Goal: Find specific page/section: Find specific page/section

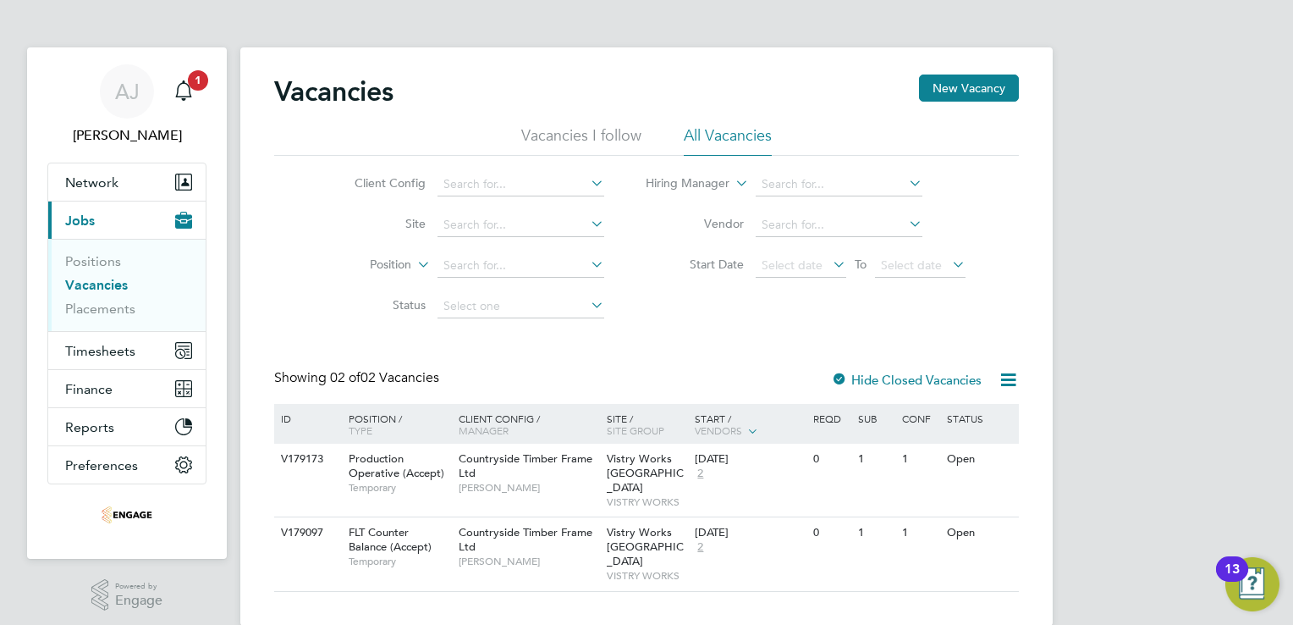
click at [89, 279] on link "Vacancies" at bounding box center [96, 285] width 63 height 16
click at [735, 134] on li "All Vacancies" at bounding box center [728, 140] width 88 height 30
click at [587, 178] on icon at bounding box center [587, 183] width 0 height 24
click at [573, 201] on li "Countryside Properties UK Ltd" at bounding box center [526, 206] width 179 height 23
type input "Countryside Properties UK Ltd"
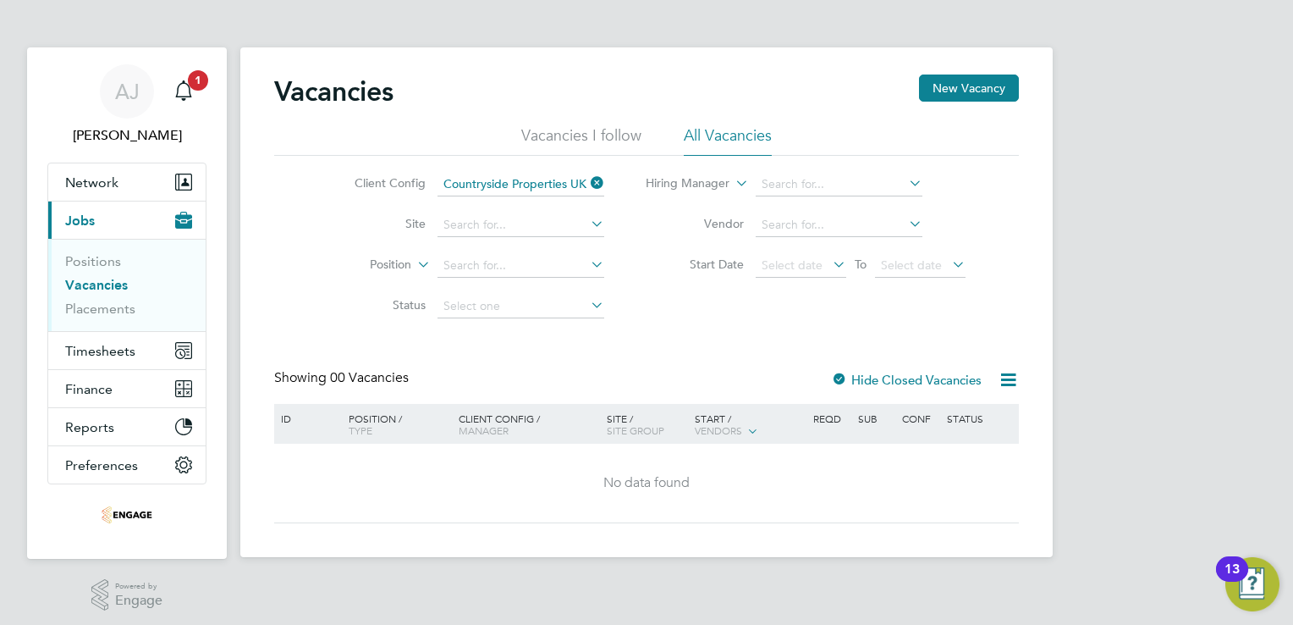
click at [587, 217] on icon at bounding box center [587, 224] width 0 height 24
click at [571, 239] on li "Vistry Works [GEOGRAPHIC_DATA]" at bounding box center [539, 247] width 205 height 23
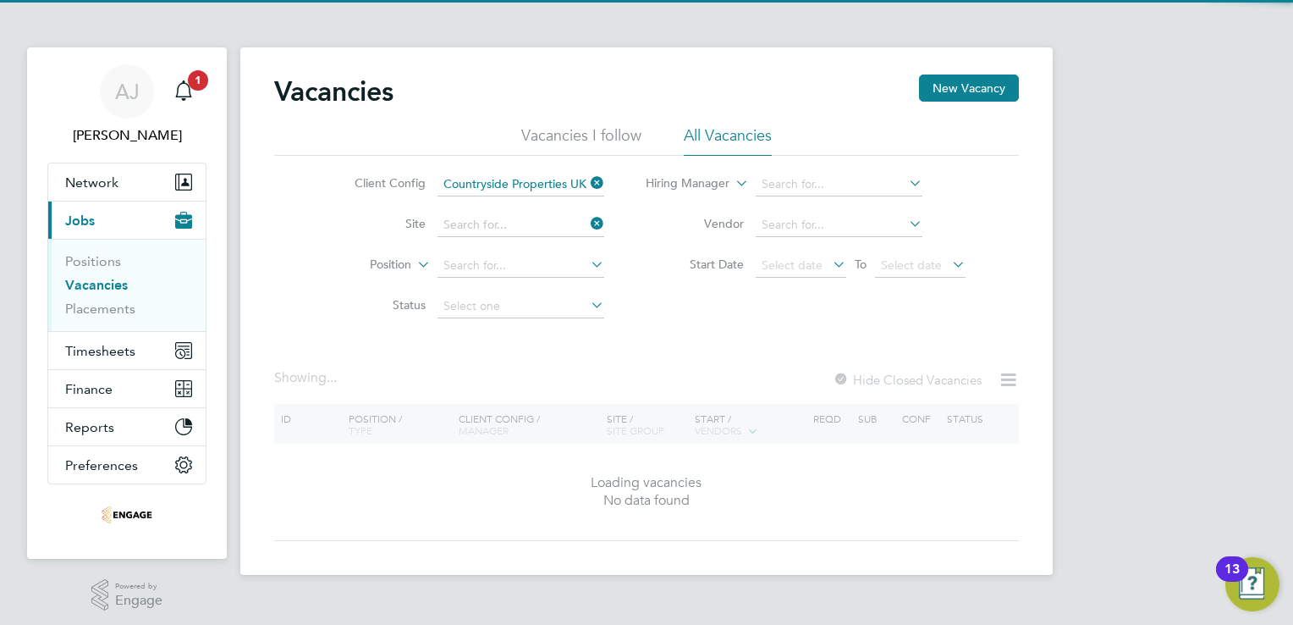
type input "Vistry Works [GEOGRAPHIC_DATA]"
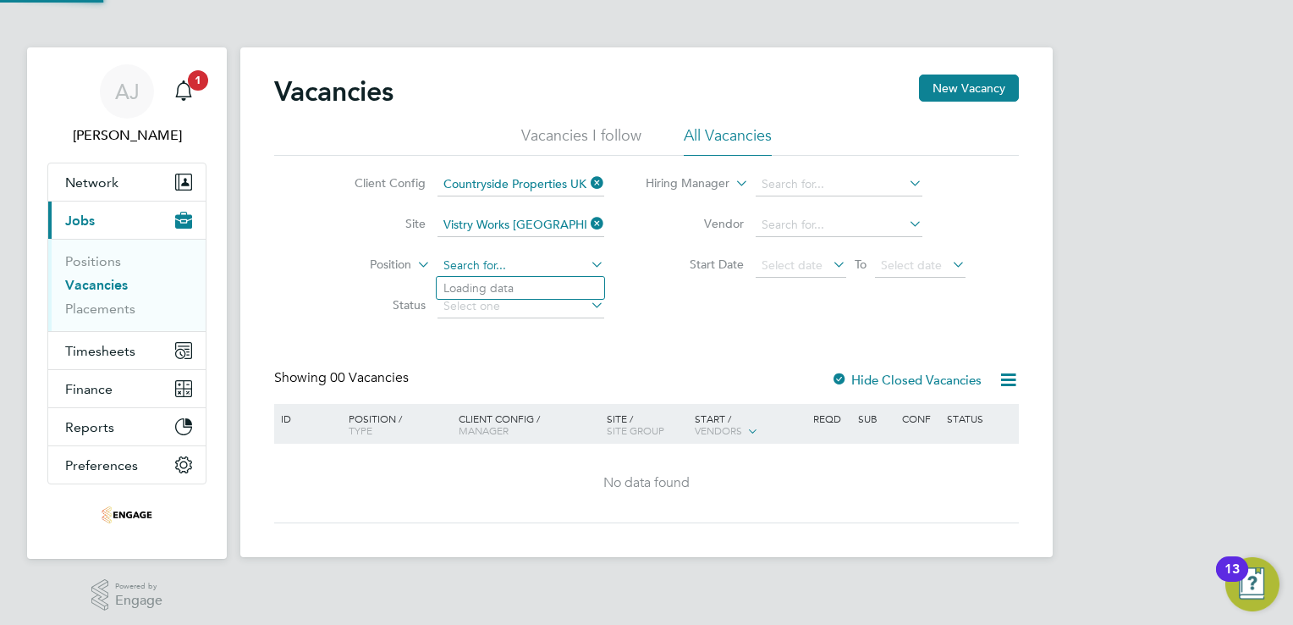
click at [515, 262] on input at bounding box center [521, 266] width 167 height 24
type input "h"
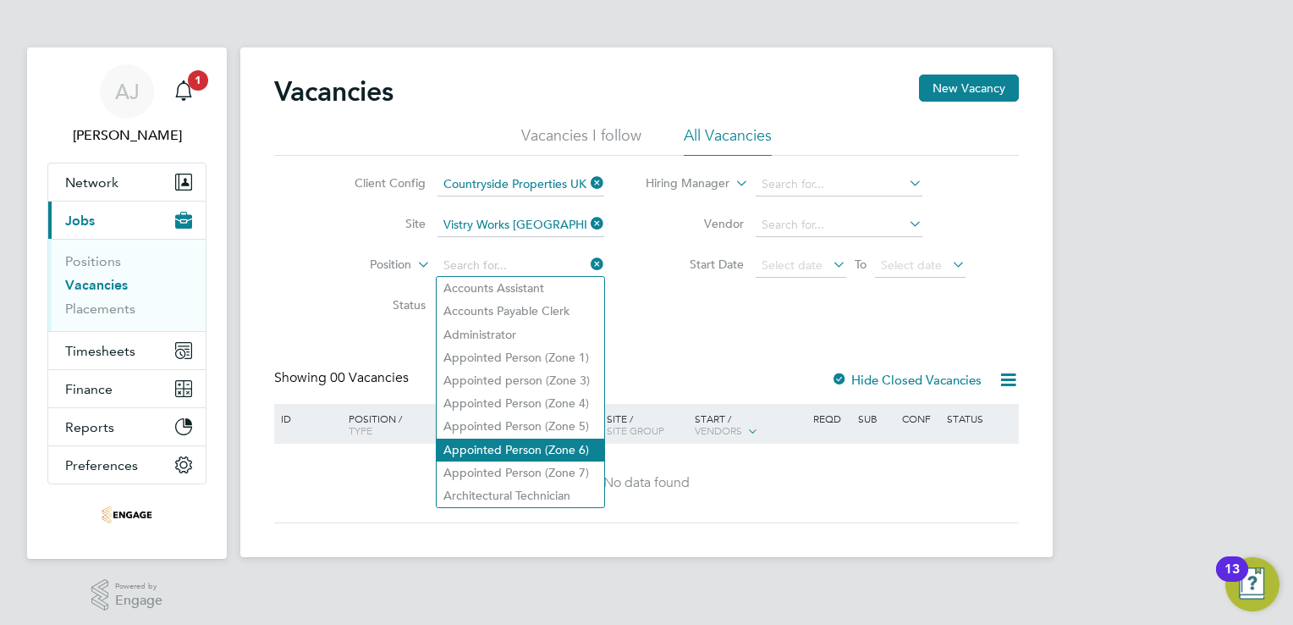
scroll to position [4, 0]
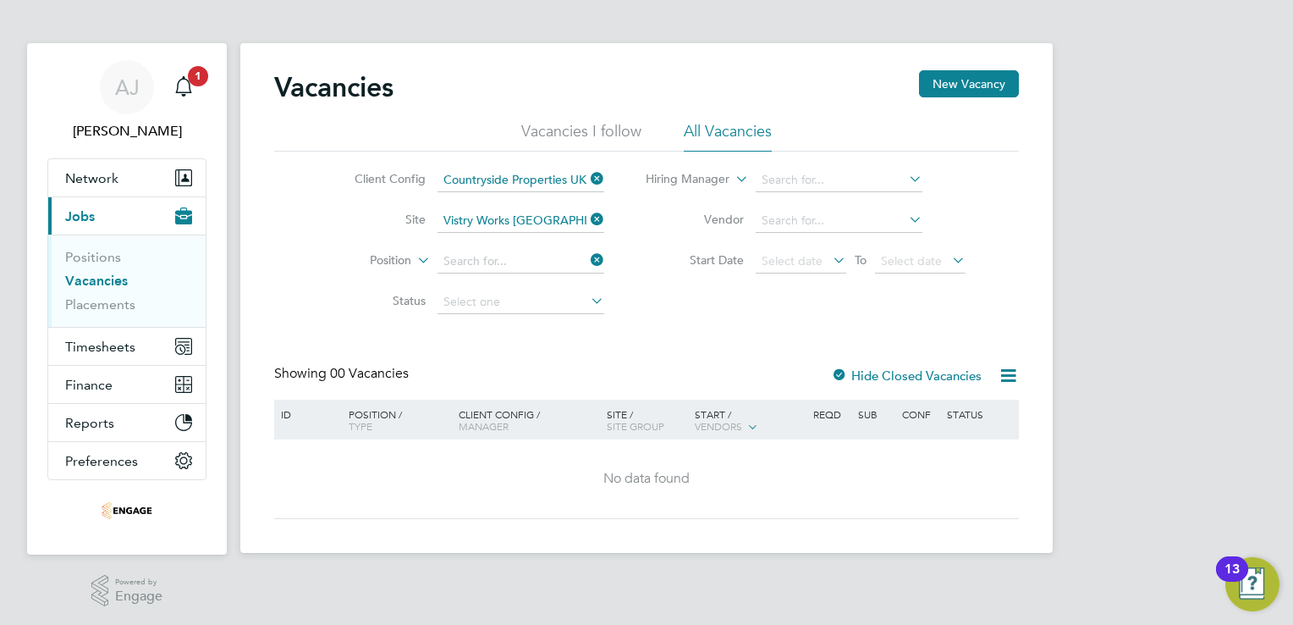
click at [727, 304] on div "Client Config Countryside Properties UK Ltd Site Vistry Works [GEOGRAPHIC_DATA]…" at bounding box center [646, 236] width 745 height 171
click at [587, 216] on icon at bounding box center [587, 219] width 0 height 24
click at [975, 72] on button "New Vacancy" at bounding box center [969, 83] width 100 height 27
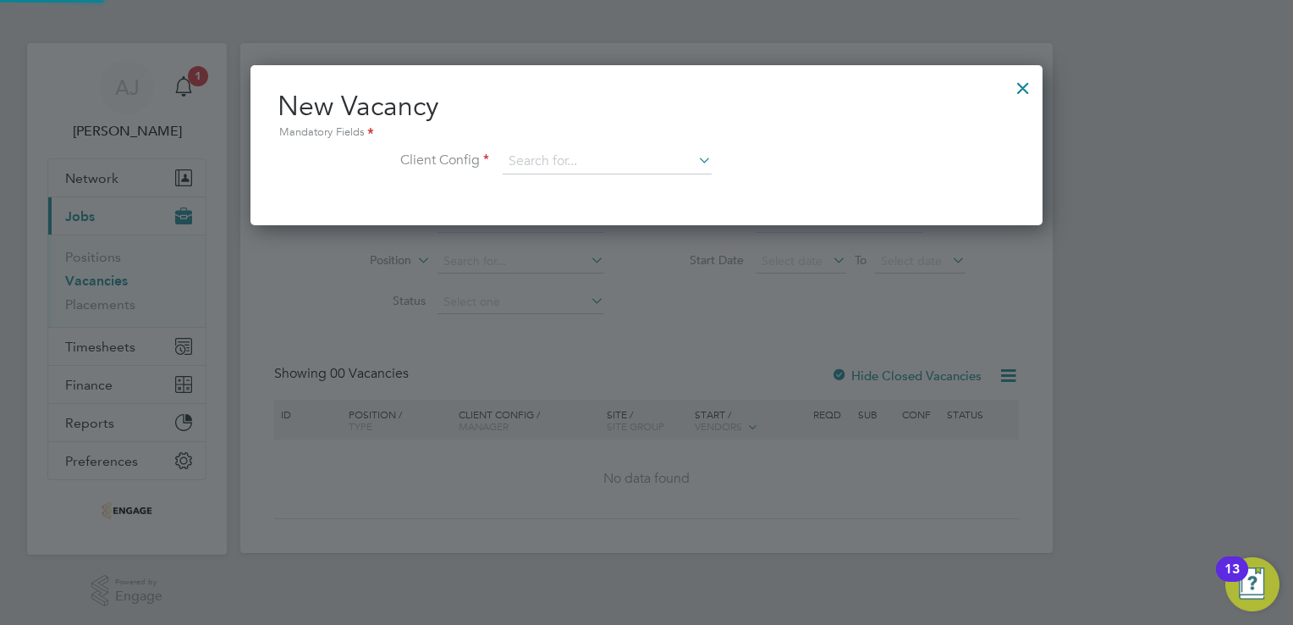
scroll to position [160, 793]
click at [1022, 85] on div at bounding box center [1023, 84] width 30 height 30
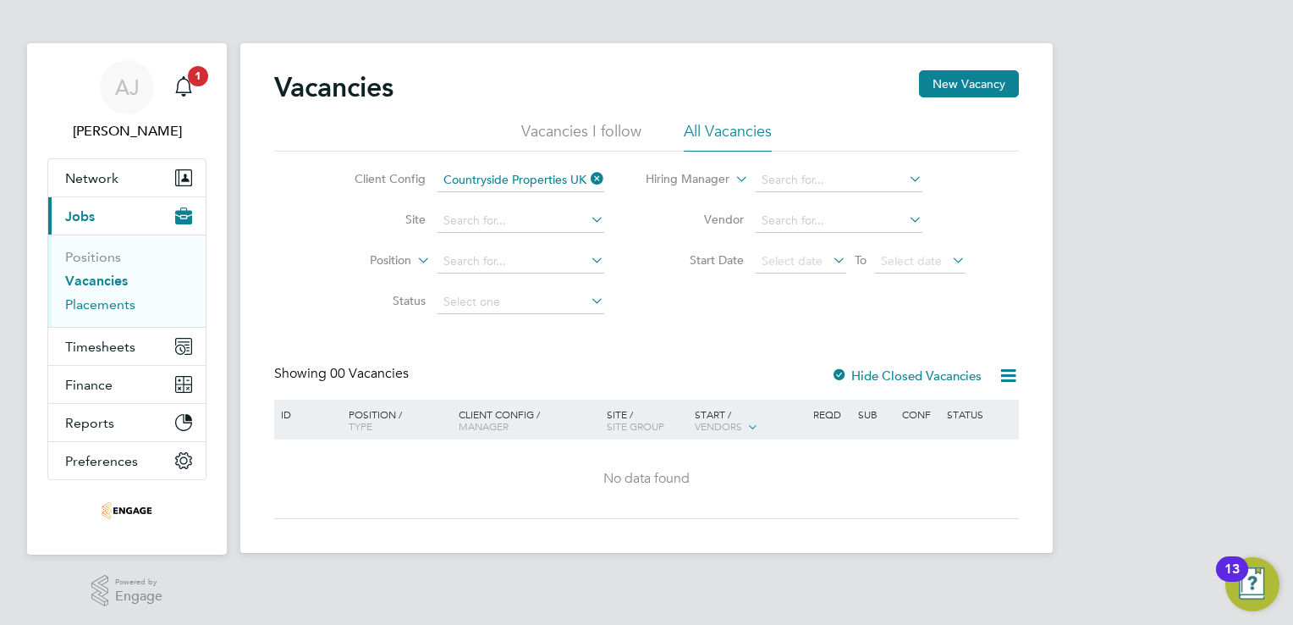
click at [120, 304] on link "Placements" at bounding box center [100, 304] width 70 height 16
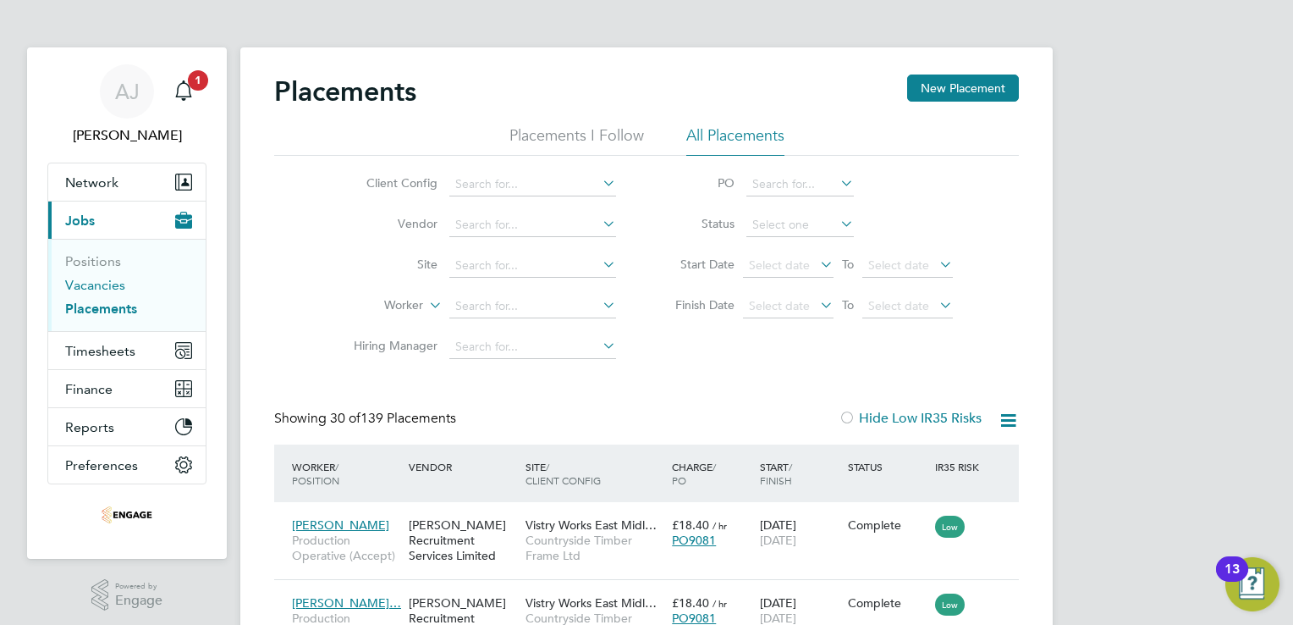
click at [114, 284] on link "Vacancies" at bounding box center [95, 285] width 60 height 16
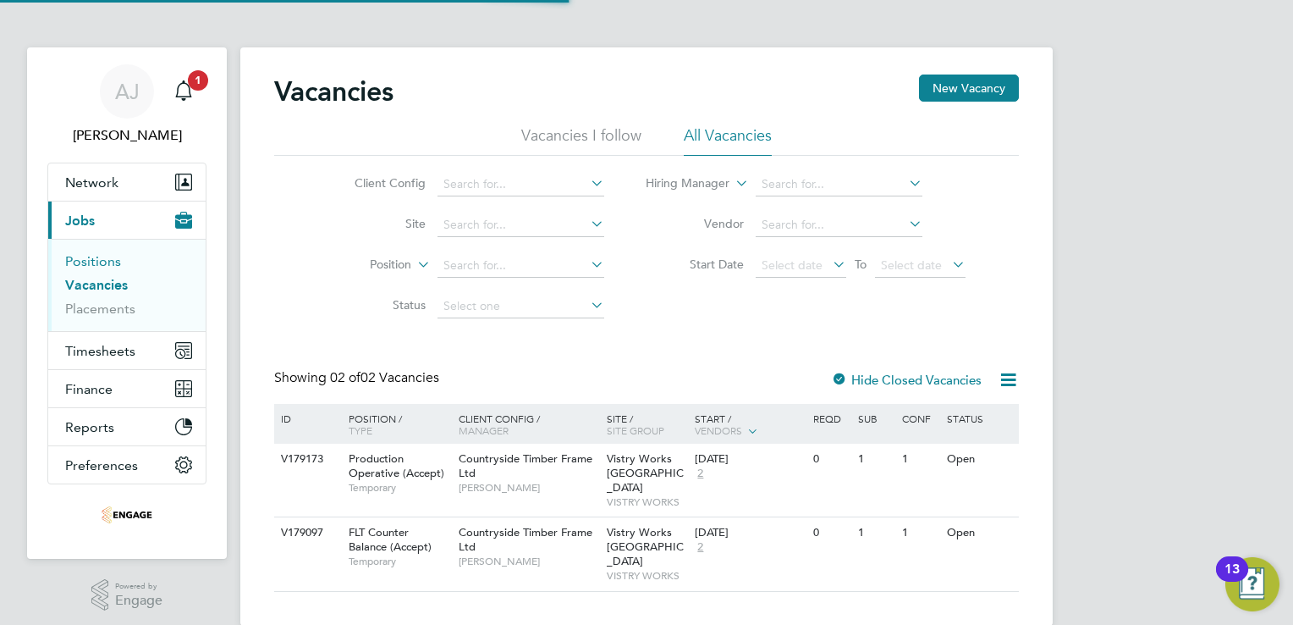
click at [96, 263] on link "Positions" at bounding box center [93, 261] width 56 height 16
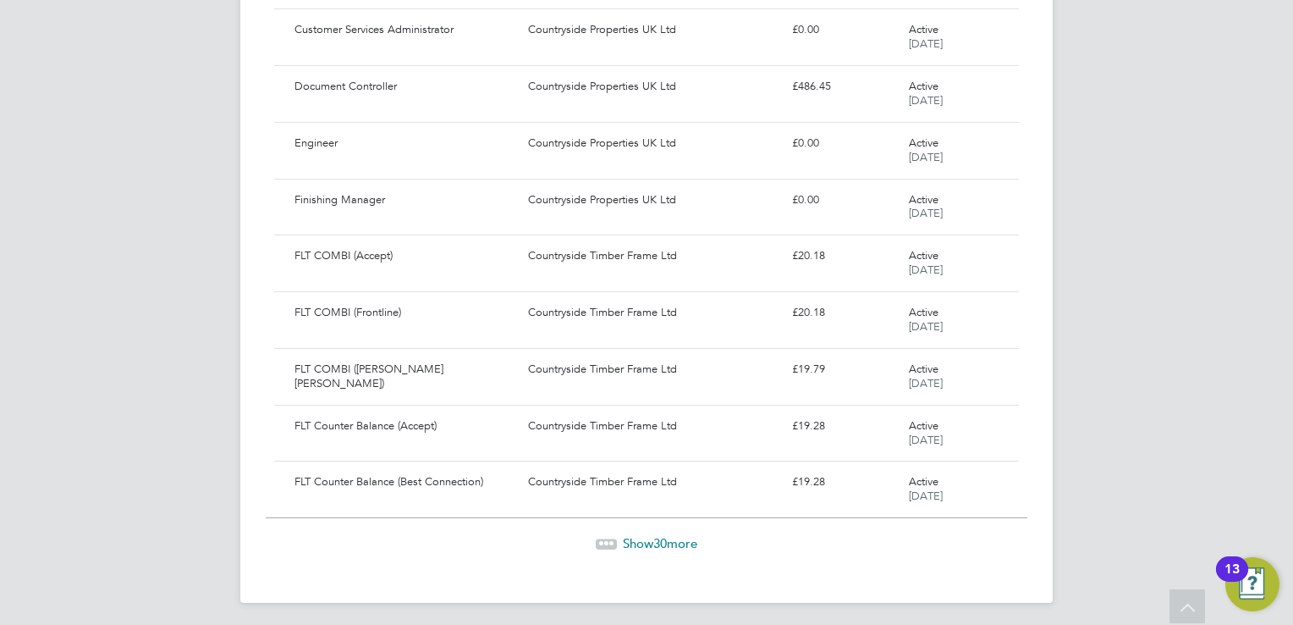
click at [658, 540] on span "30" at bounding box center [660, 543] width 14 height 16
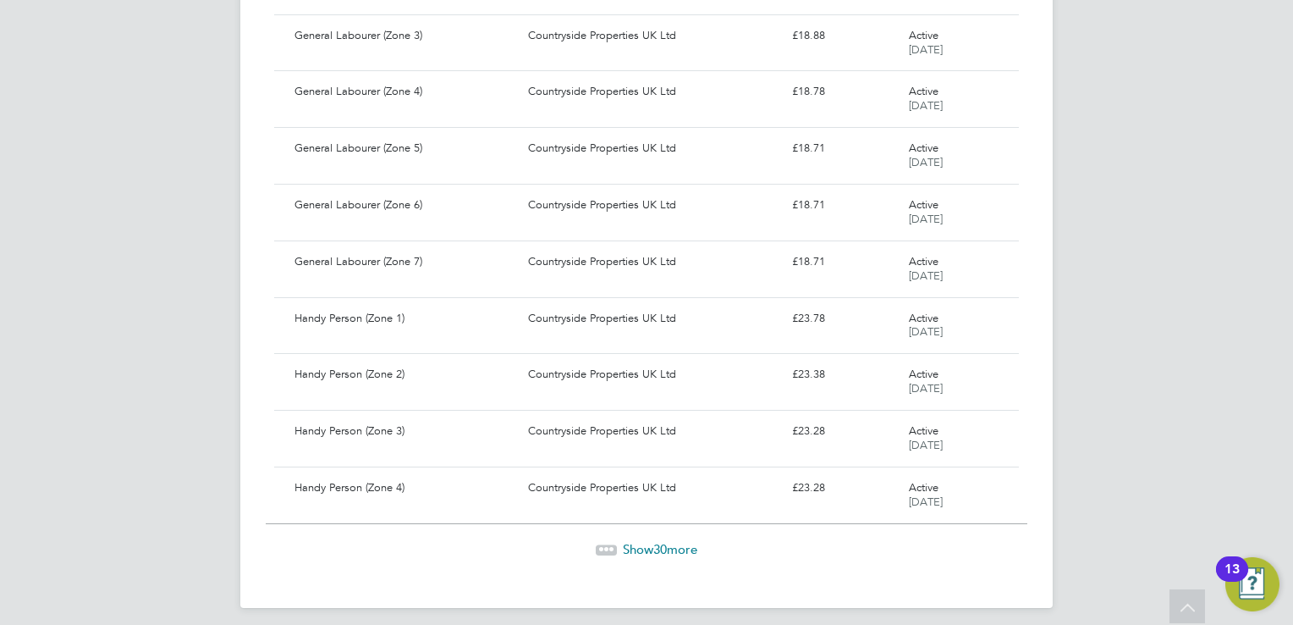
click at [626, 541] on span "Show 30 more" at bounding box center [660, 549] width 74 height 16
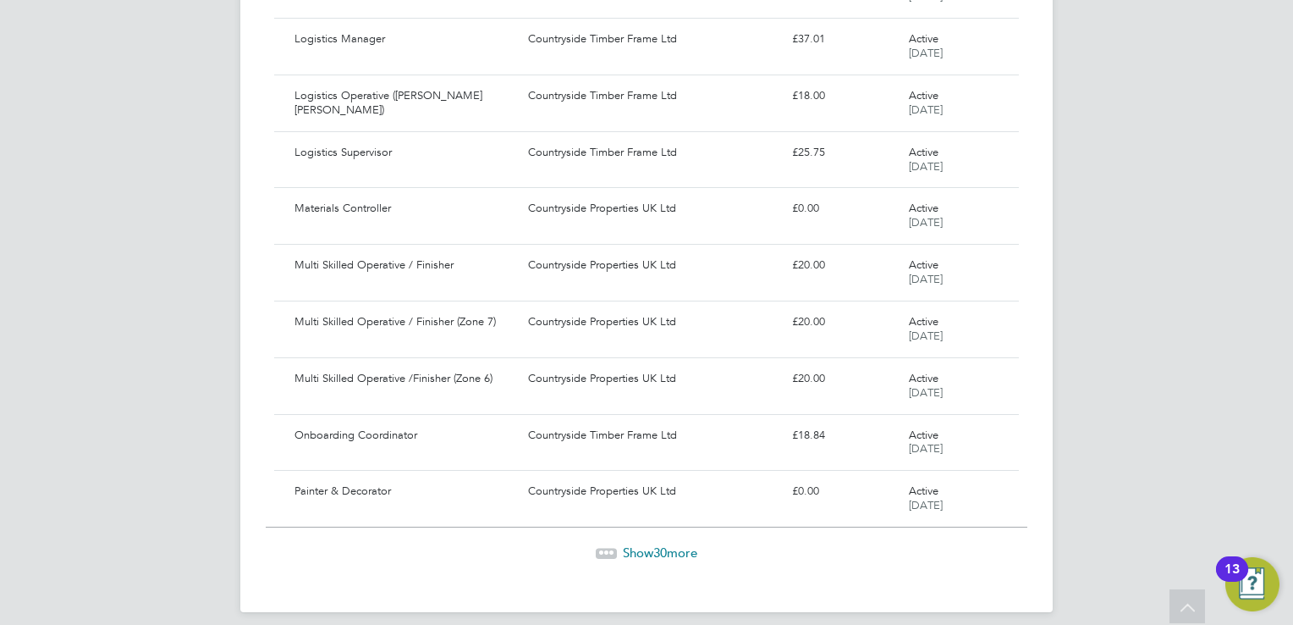
click at [658, 544] on span "30" at bounding box center [660, 552] width 14 height 16
